Goal: Task Accomplishment & Management: Complete application form

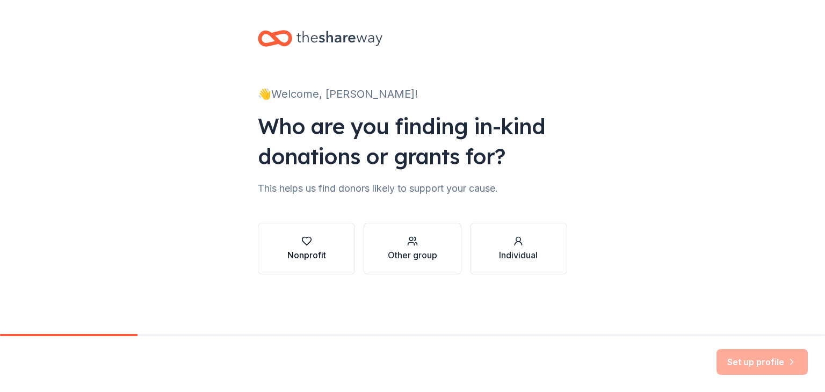
click at [306, 253] on div "Nonprofit" at bounding box center [306, 255] width 39 height 13
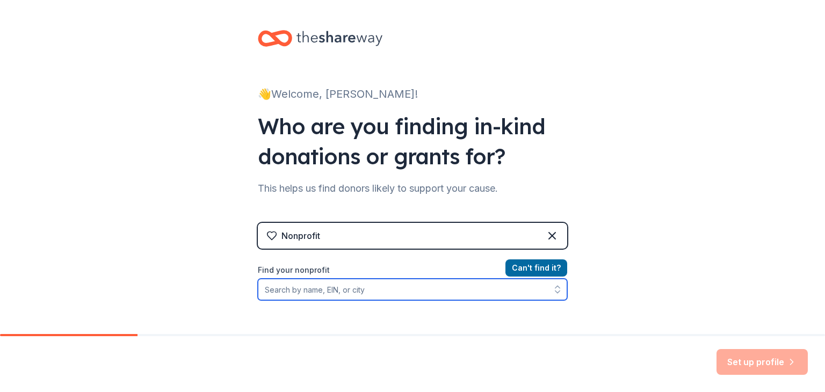
click at [348, 289] on input "Find your nonprofit" at bounding box center [412, 289] width 309 height 21
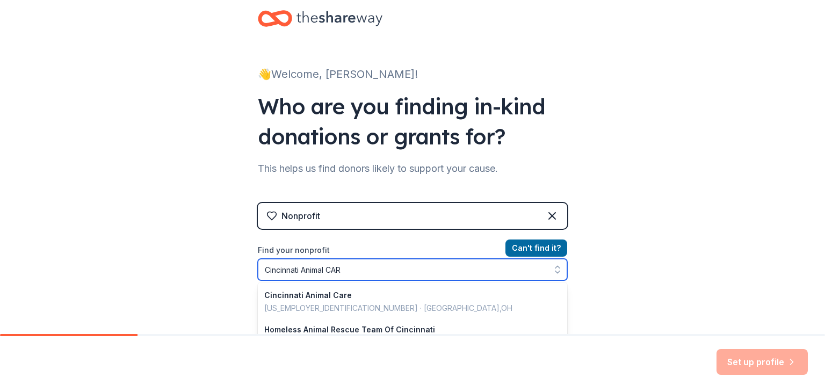
type input "Cincinnati Animal CARE"
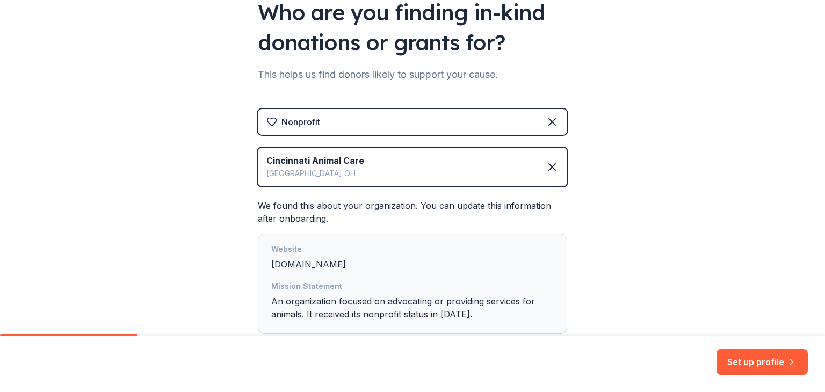
scroll to position [148, 0]
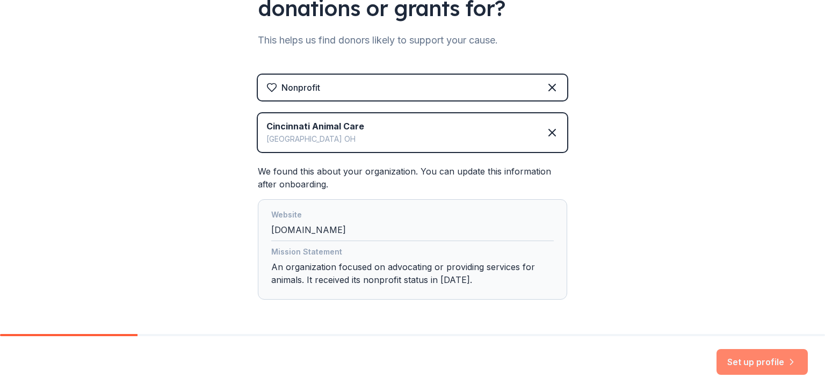
click at [764, 364] on button "Set up profile" at bounding box center [761, 362] width 91 height 26
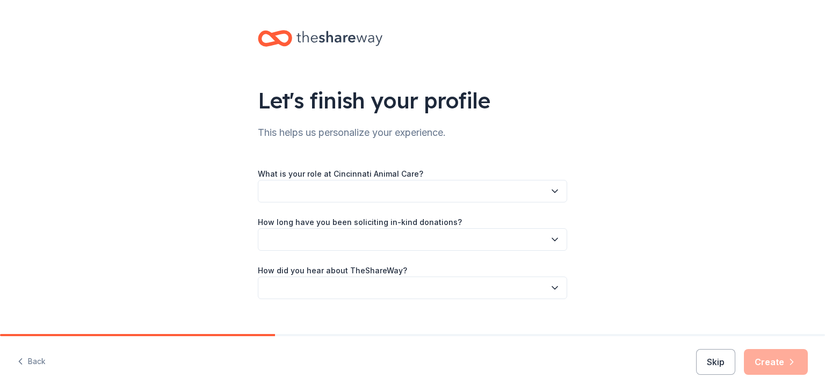
click at [555, 186] on icon "button" at bounding box center [554, 191] width 11 height 11
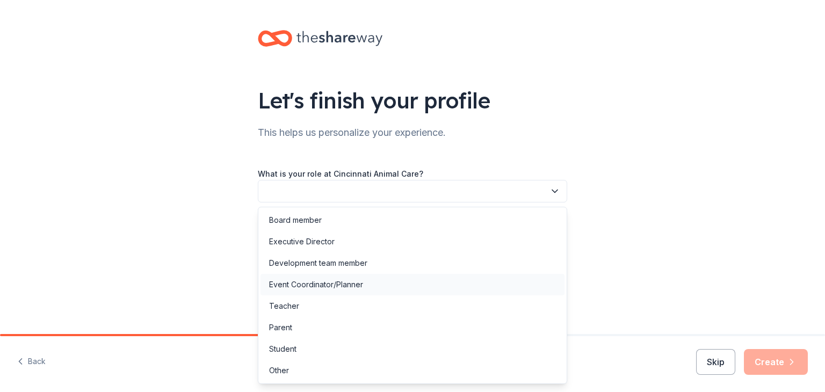
click at [334, 286] on div "Event Coordinator/Planner" at bounding box center [316, 284] width 94 height 13
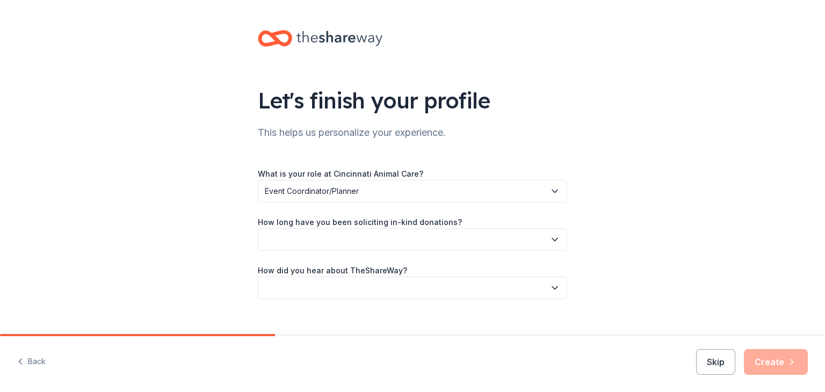
click at [551, 237] on icon "button" at bounding box center [554, 239] width 11 height 11
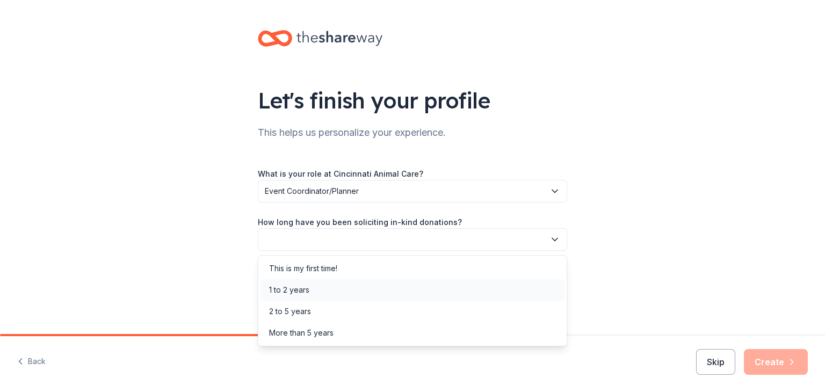
click at [303, 287] on div "1 to 2 years" at bounding box center [289, 290] width 40 height 13
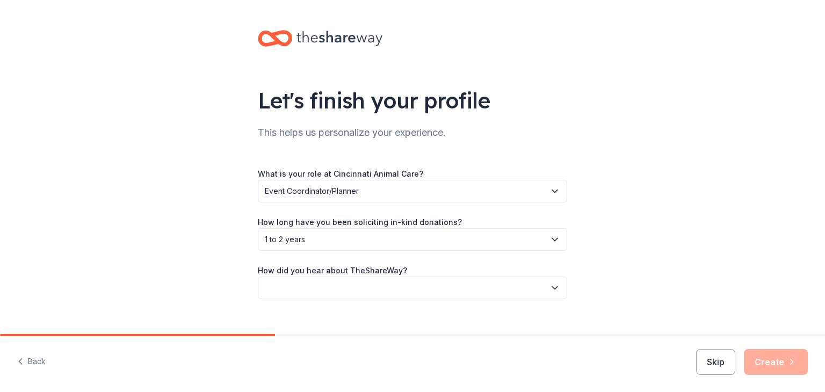
click at [550, 282] on icon "button" at bounding box center [554, 287] width 11 height 11
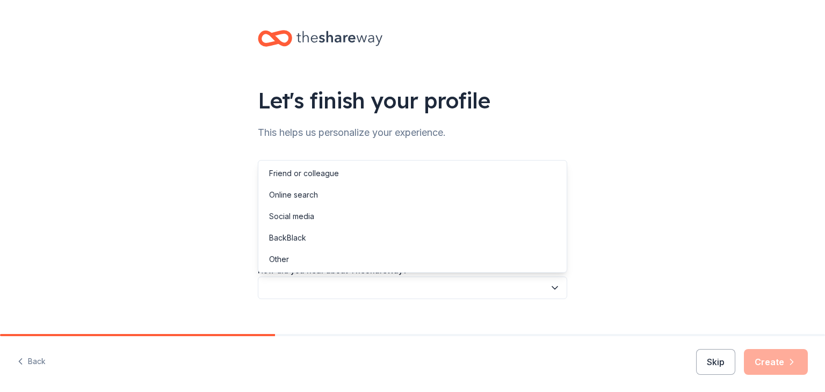
click at [315, 284] on button "button" at bounding box center [412, 288] width 309 height 23
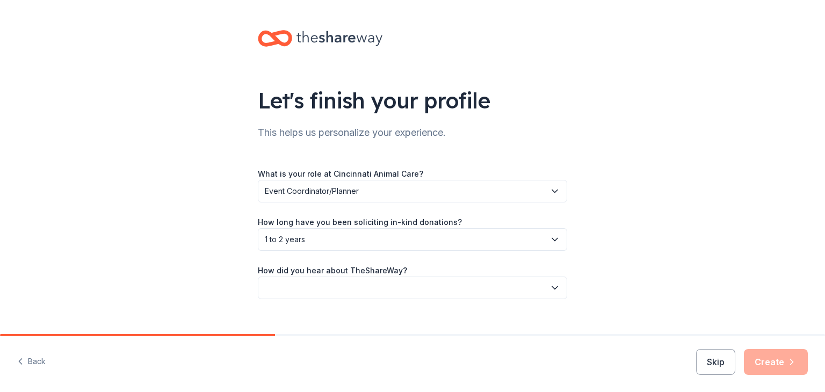
click at [553, 237] on icon "button" at bounding box center [554, 239] width 11 height 11
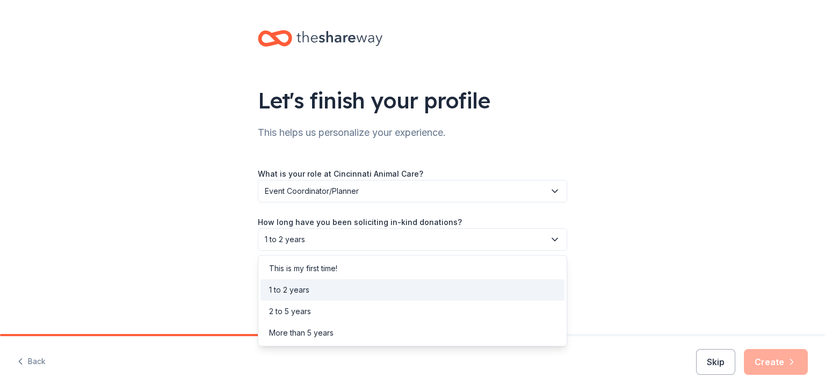
click at [296, 291] on div "1 to 2 years" at bounding box center [289, 290] width 40 height 13
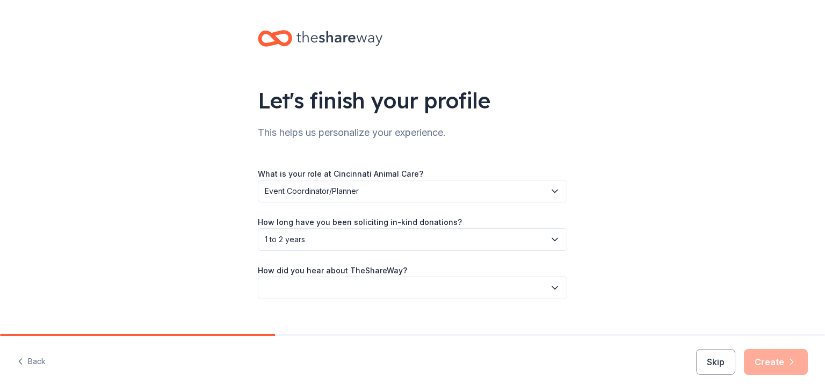
click at [296, 286] on button "button" at bounding box center [412, 288] width 309 height 23
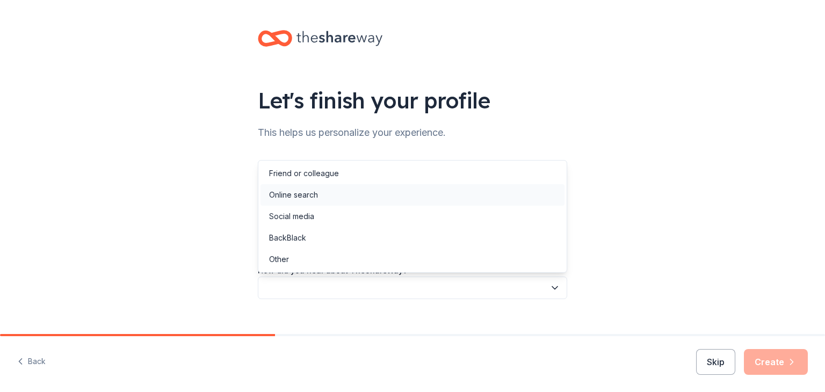
click at [300, 195] on div "Online search" at bounding box center [293, 194] width 49 height 13
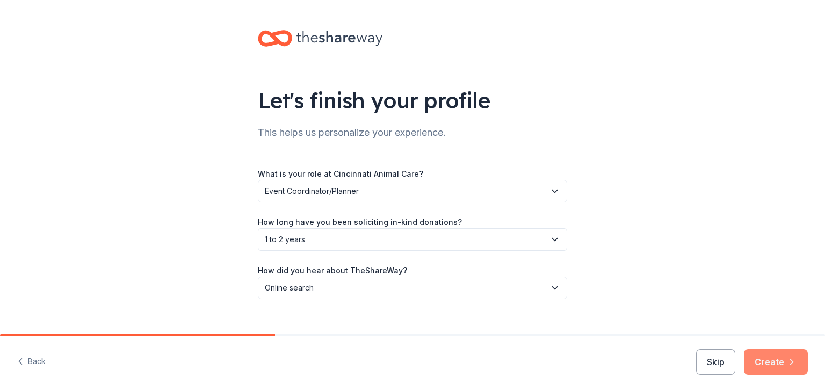
click at [771, 361] on button "Create" at bounding box center [776, 362] width 64 height 26
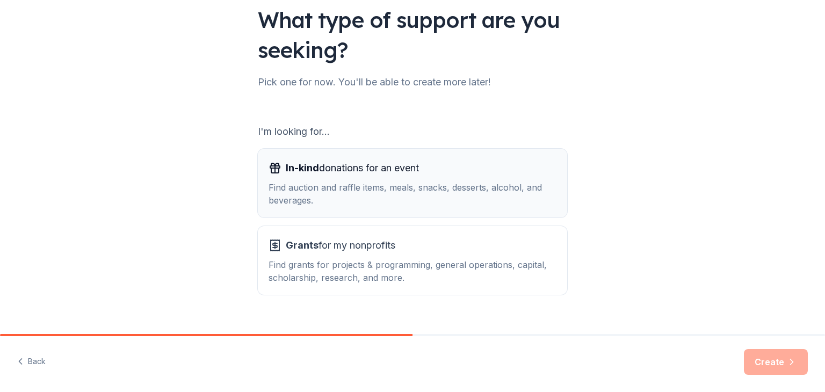
scroll to position [99, 0]
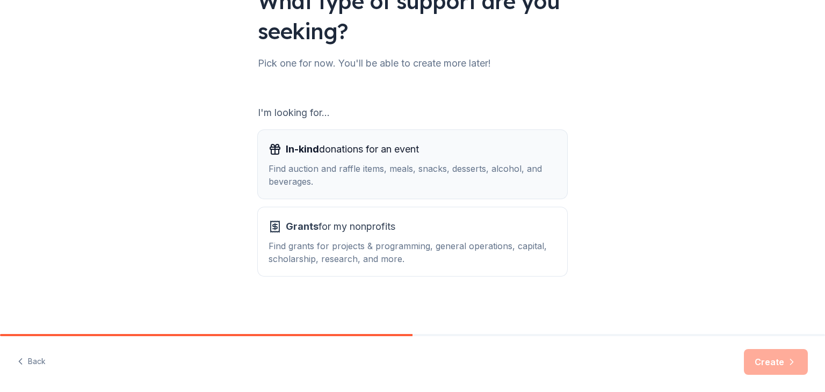
click at [369, 162] on div "In-kind donations for an event Find auction and raffle items, meals, snacks, de…" at bounding box center [412, 164] width 288 height 47
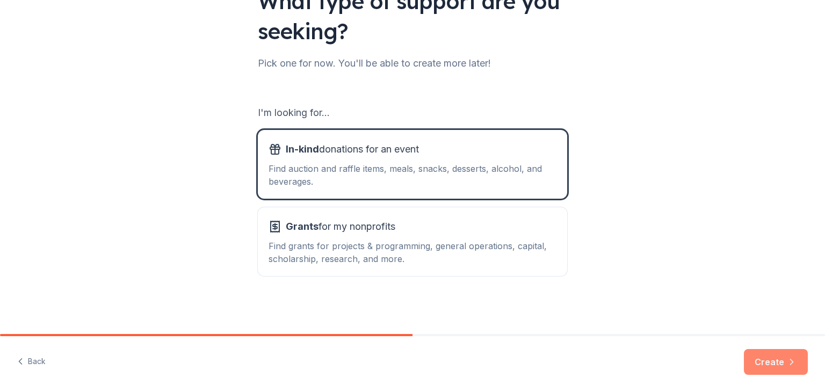
click at [773, 362] on button "Create" at bounding box center [776, 362] width 64 height 26
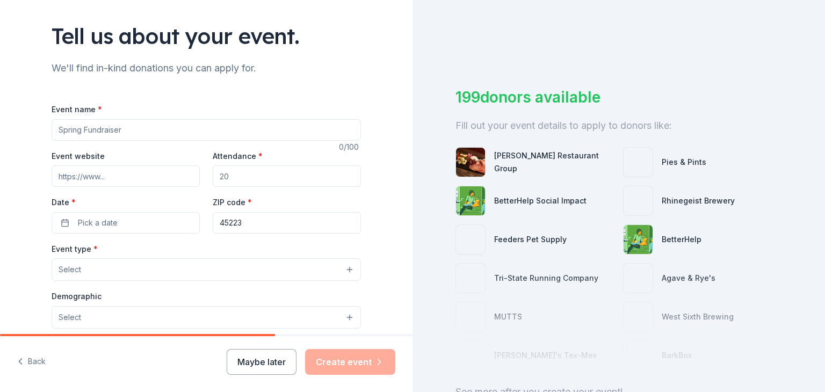
scroll to position [70, 0]
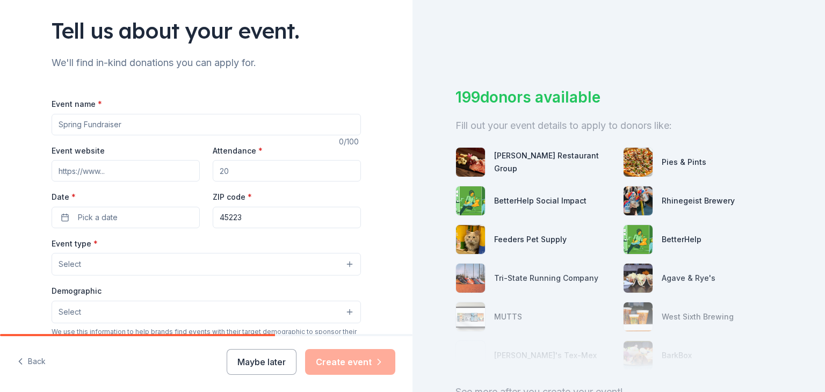
click at [170, 128] on input "Event name *" at bounding box center [206, 124] width 309 height 21
type input "Cause 4 Paws"
paste input "https://www.facebook.com/events/788084673560648/"
type input "https://www.facebook.com/events/788084673560648/"
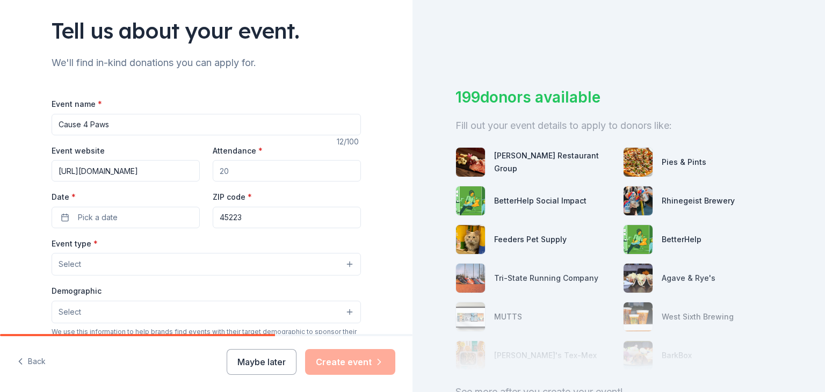
scroll to position [0, 0]
click at [251, 172] on input "Attendance *" at bounding box center [287, 170] width 148 height 21
type input "300"
click at [139, 224] on button "Pick a date" at bounding box center [126, 217] width 148 height 21
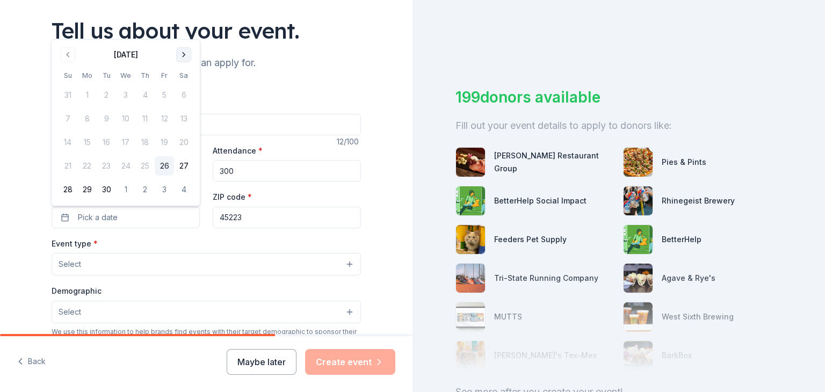
click at [184, 54] on button "Go to next month" at bounding box center [183, 54] width 15 height 15
click at [68, 188] on button "26" at bounding box center [67, 189] width 19 height 19
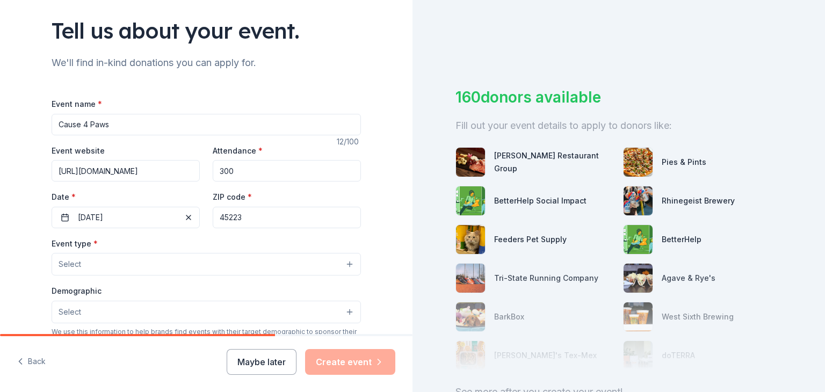
drag, startPoint x: 252, startPoint y: 217, endPoint x: 216, endPoint y: 219, distance: 36.0
click at [216, 219] on input "45223" at bounding box center [287, 217] width 148 height 21
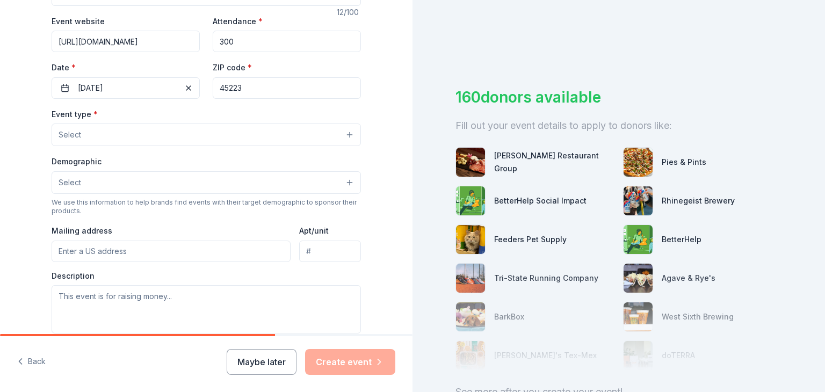
scroll to position [195, 0]
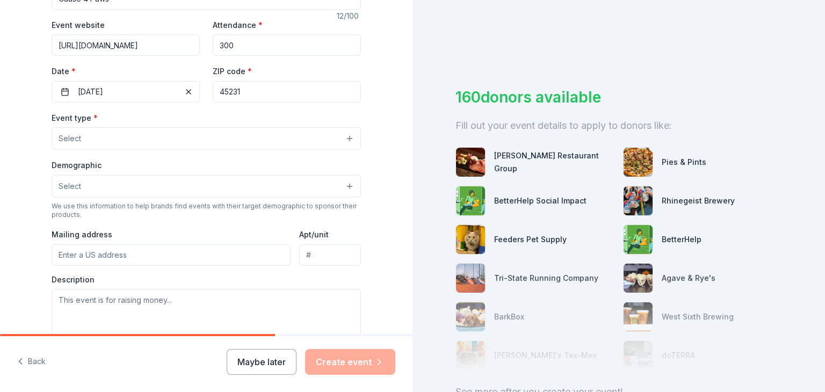
type input "45231"
click at [229, 144] on button "Select" at bounding box center [206, 138] width 309 height 23
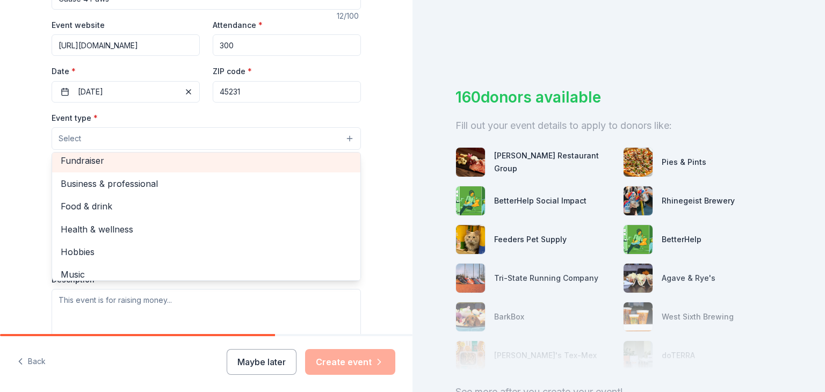
scroll to position [2, 0]
click at [98, 163] on span "Fundraiser" at bounding box center [206, 164] width 291 height 14
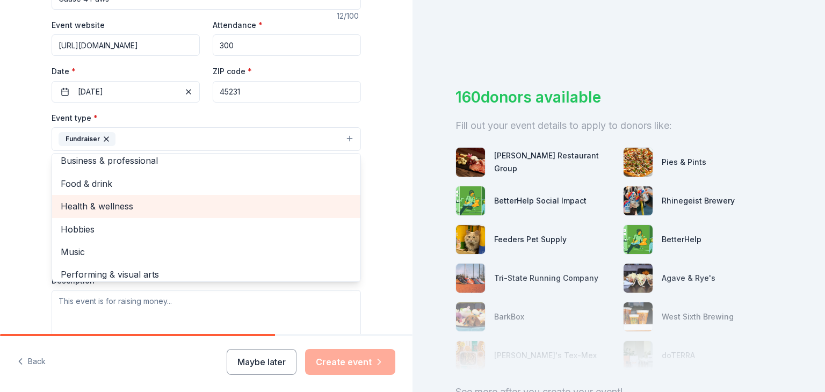
scroll to position [0, 0]
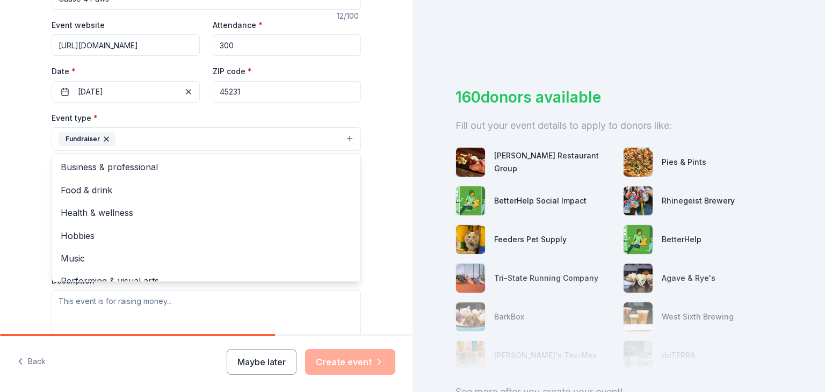
click at [37, 192] on div "Tell us about your event. We'll find in-kind donations you can apply for. Event…" at bounding box center [206, 163] width 344 height 716
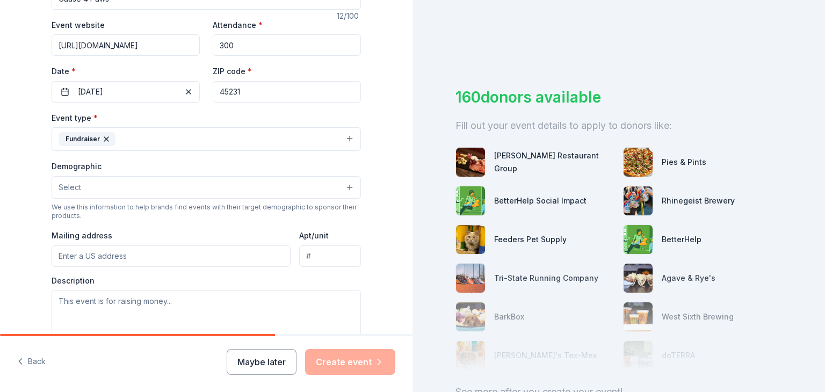
click at [350, 190] on button "Select" at bounding box center [206, 187] width 309 height 23
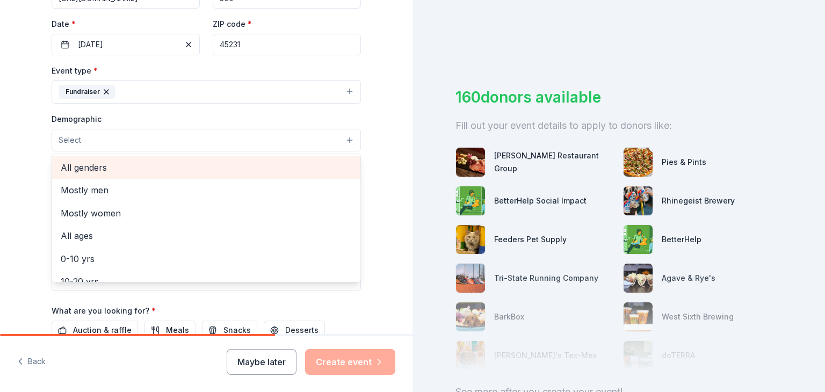
click at [92, 168] on span "All genders" at bounding box center [206, 168] width 291 height 14
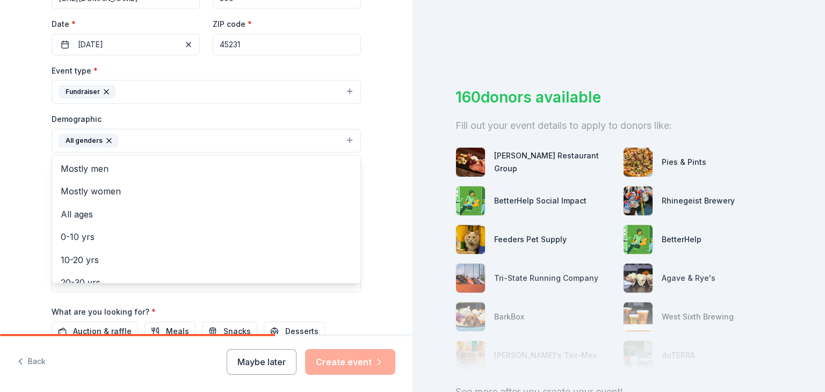
click at [388, 259] on div "Tell us about your event. We'll find in-kind donations you can apply for. Event…" at bounding box center [206, 115] width 412 height 717
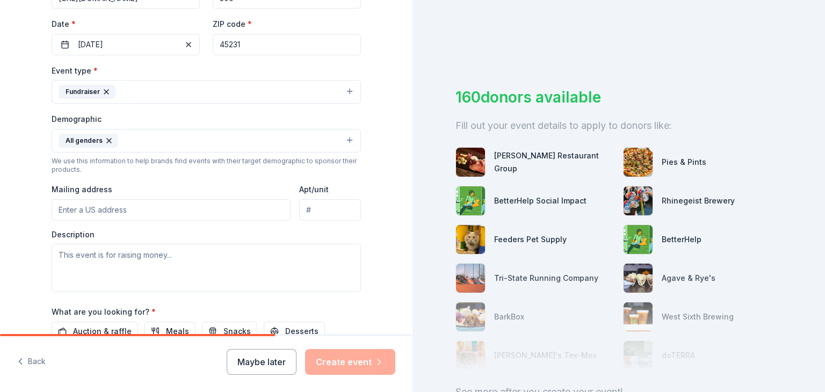
click at [147, 215] on input "Mailing address" at bounding box center [171, 209] width 239 height 21
click at [149, 210] on input "8620 Brent Dr." at bounding box center [171, 209] width 239 height 21
type input "8620 Brent Drive, Cincinnati, OH, 45231"
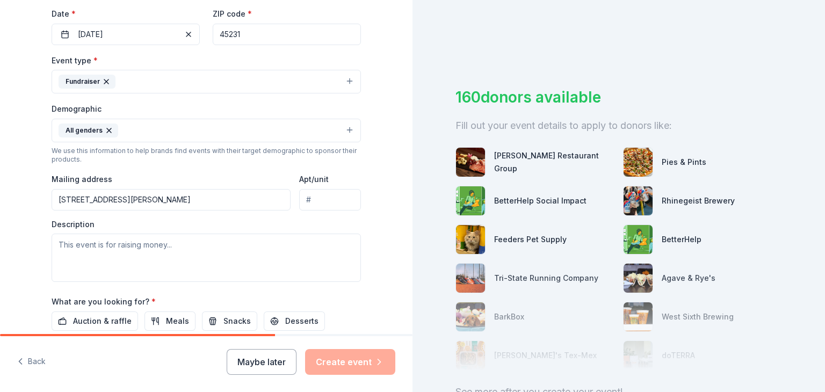
scroll to position [268, 0]
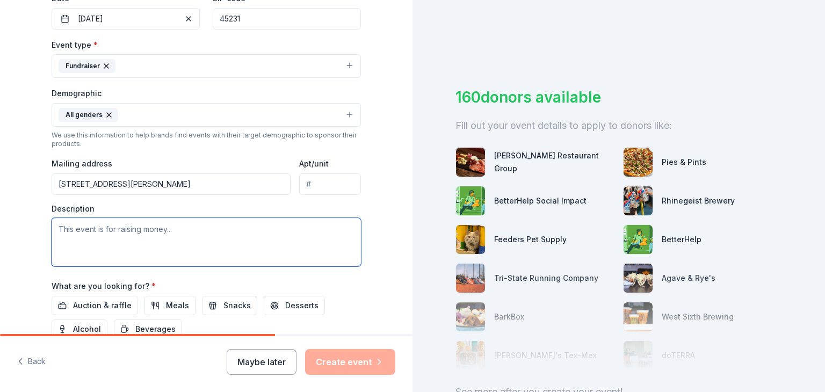
click at [58, 228] on textarea at bounding box center [206, 242] width 309 height 48
click at [59, 243] on textarea "This an adoption event and fundraiser." at bounding box center [206, 242] width 309 height 48
paste textarea "https://www.facebook.com/events/788084673560648/"
drag, startPoint x: 56, startPoint y: 229, endPoint x: 257, endPoint y: 230, distance: 200.3
click at [257, 230] on textarea "https://www.facebook.com/events/788084673560648/ an adoption event and fundrais…" at bounding box center [206, 242] width 309 height 48
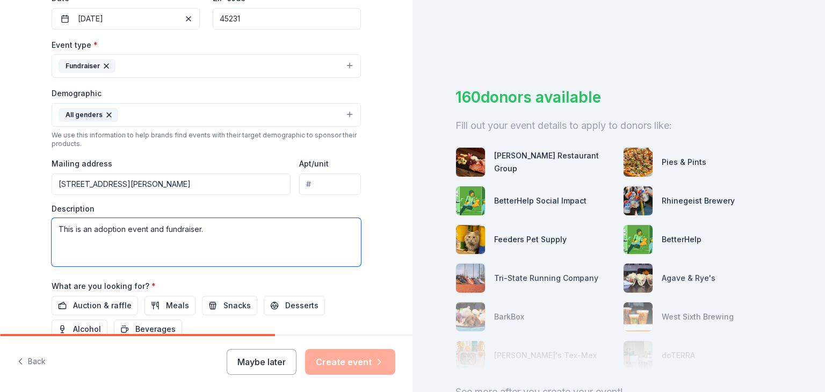
click at [91, 230] on textarea "This is an adoption event and fundraiser." at bounding box center [206, 242] width 309 height 48
click at [244, 233] on textarea "This is an animal adoption event and fundraiser." at bounding box center [206, 242] width 309 height 48
paste textarea "Hi Furiend, You are cordially invited to join us for Cause 4 Paws HOWLoween Bas…"
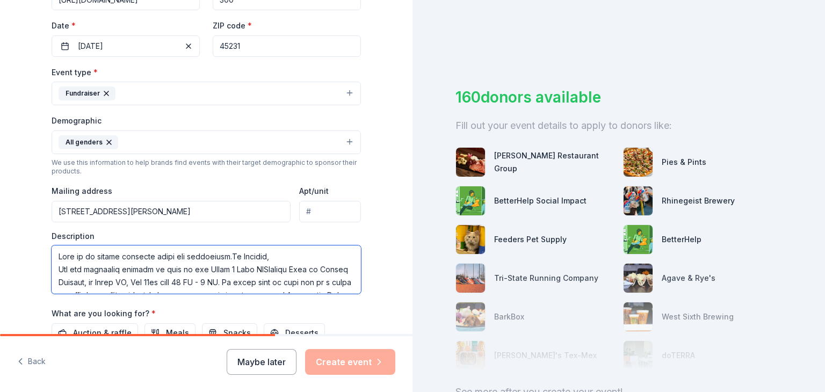
scroll to position [230, 0]
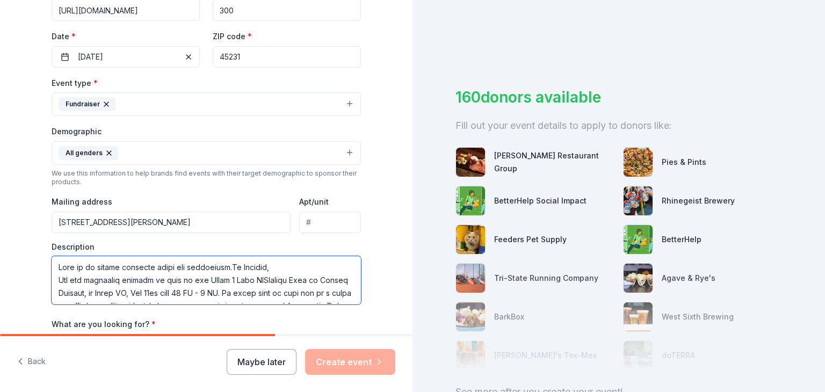
click at [229, 267] on textarea at bounding box center [206, 280] width 309 height 48
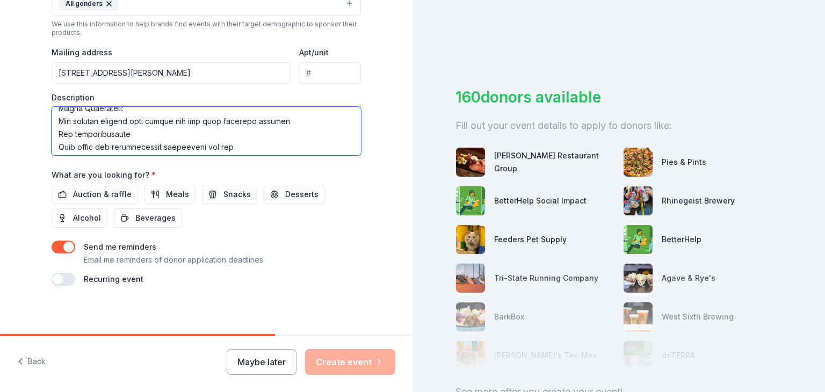
scroll to position [386, 0]
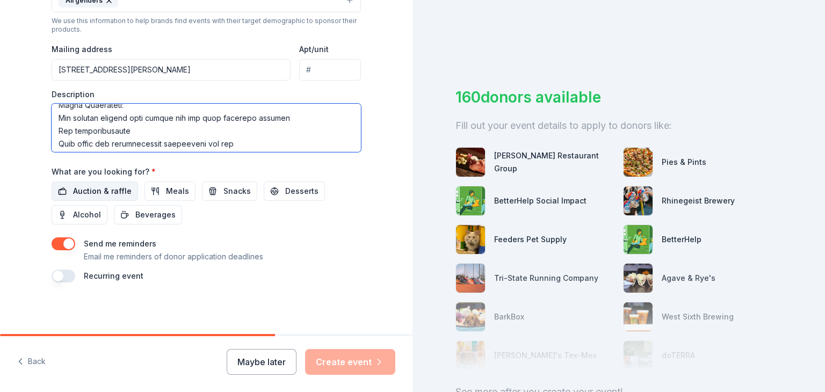
type textarea "This is an animal adoption event and fundraiser. Hi Furiend, You are cordially …"
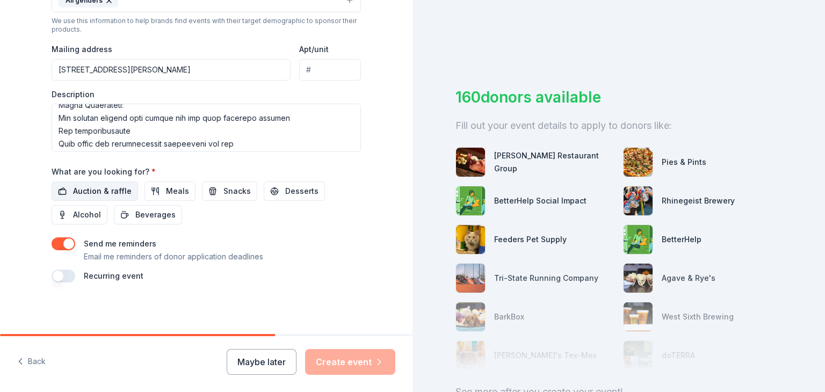
click at [91, 188] on span "Auction & raffle" at bounding box center [102, 191] width 59 height 13
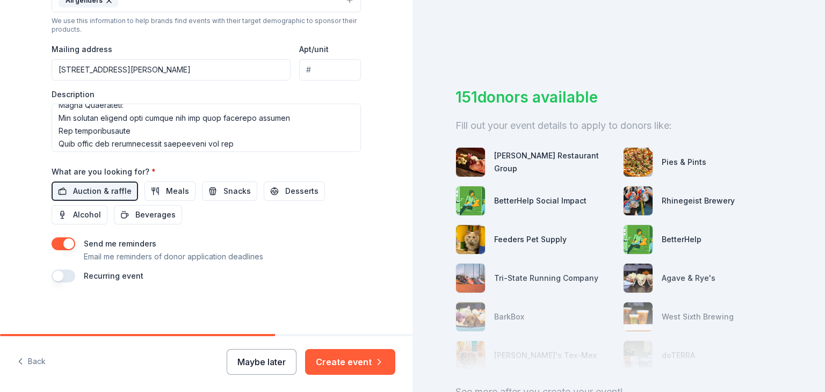
click at [258, 362] on button "Maybe later" at bounding box center [262, 362] width 70 height 26
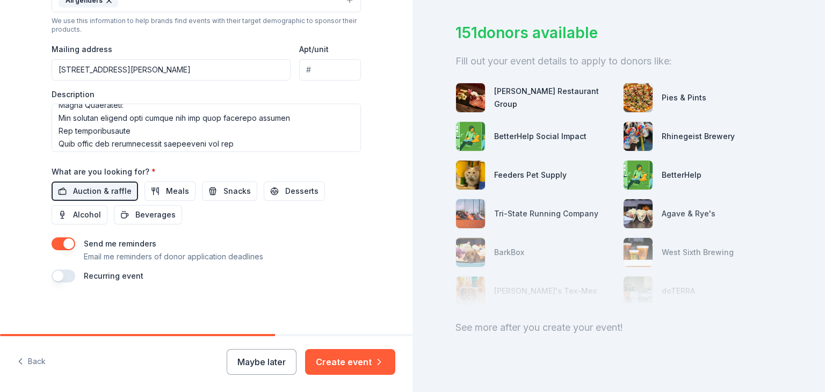
scroll to position [72, 0]
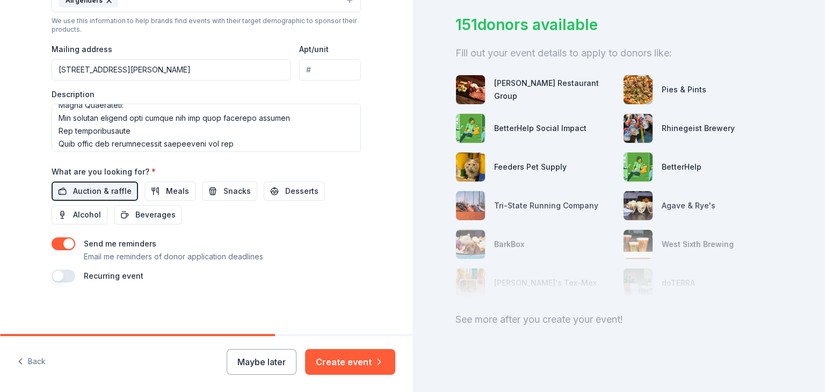
click at [472, 246] on div at bounding box center [618, 244] width 326 height 107
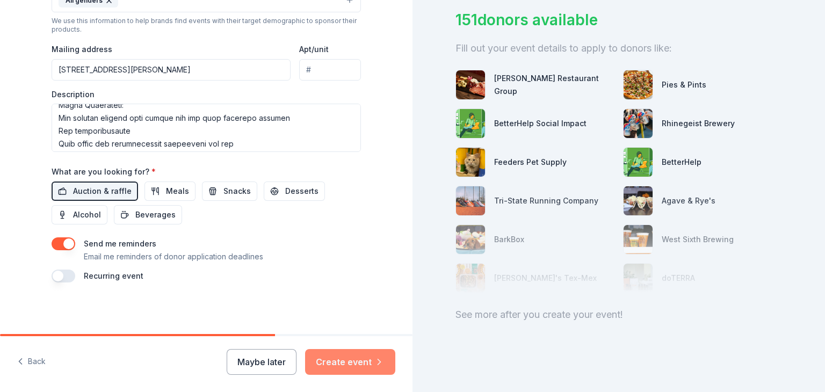
click at [346, 363] on button "Create event" at bounding box center [350, 362] width 90 height 26
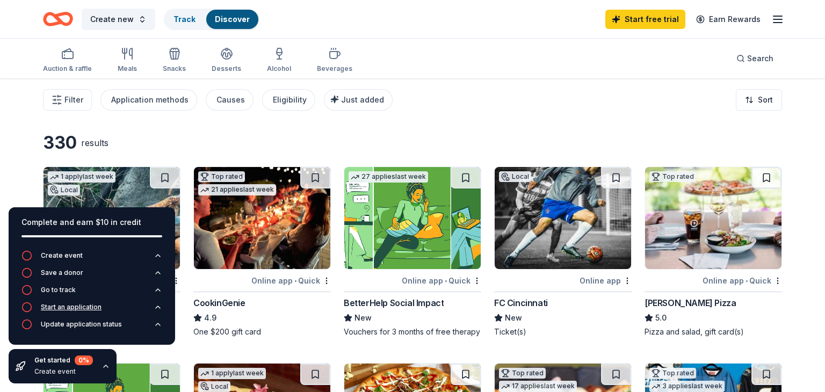
click at [26, 306] on icon "button" at bounding box center [26, 307] width 11 height 11
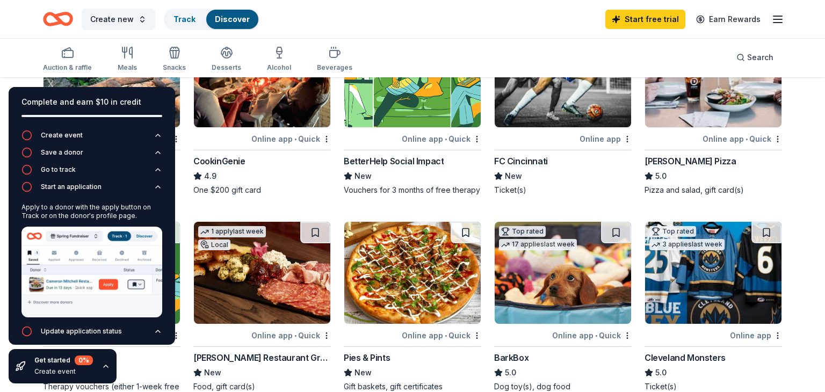
scroll to position [181, 0]
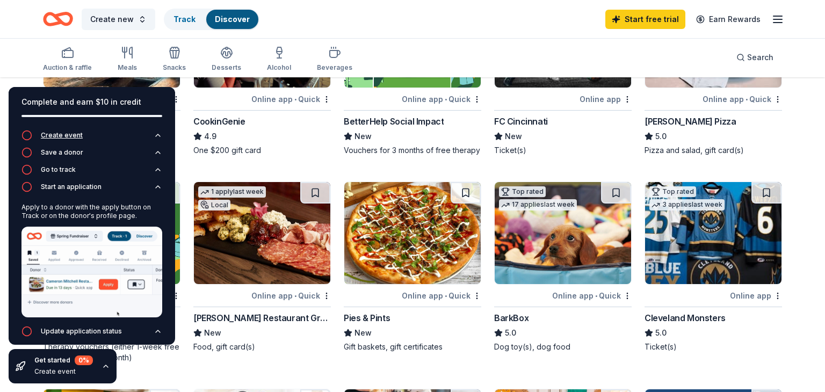
click at [28, 135] on icon "button" at bounding box center [26, 135] width 11 height 11
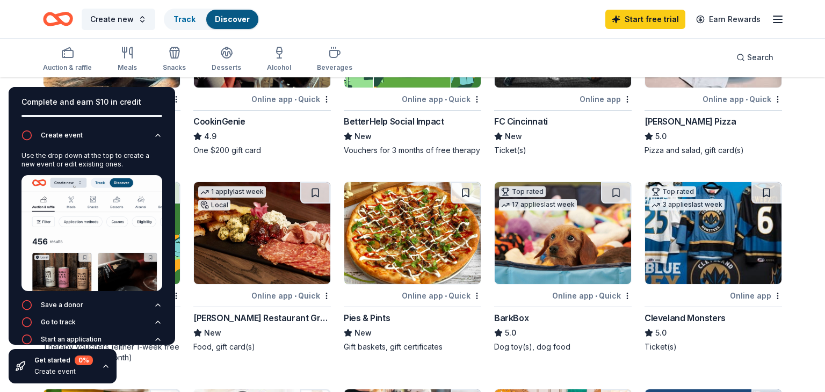
click at [571, 295] on div "Online app • Quick" at bounding box center [591, 295] width 79 height 13
